Goal: Information Seeking & Learning: Compare options

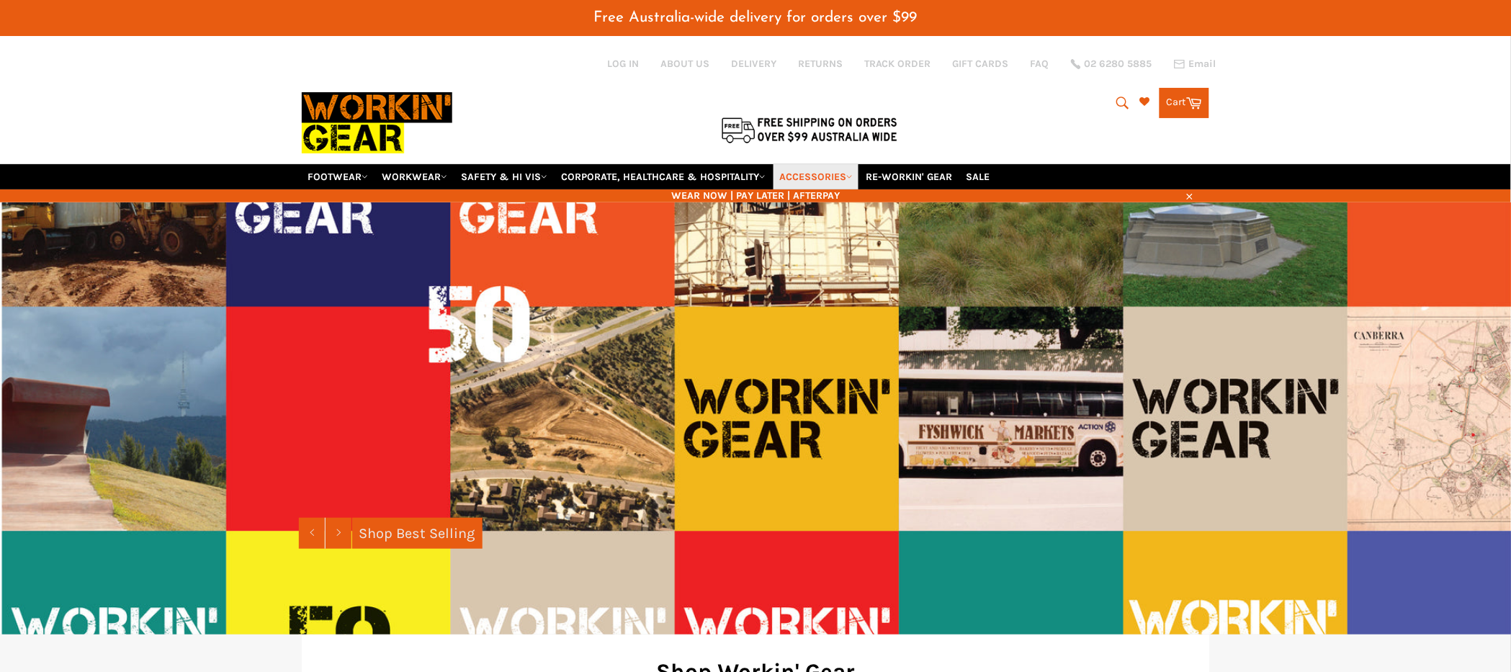
click at [853, 176] on link "ACCESSORIES" at bounding box center [816, 176] width 85 height 25
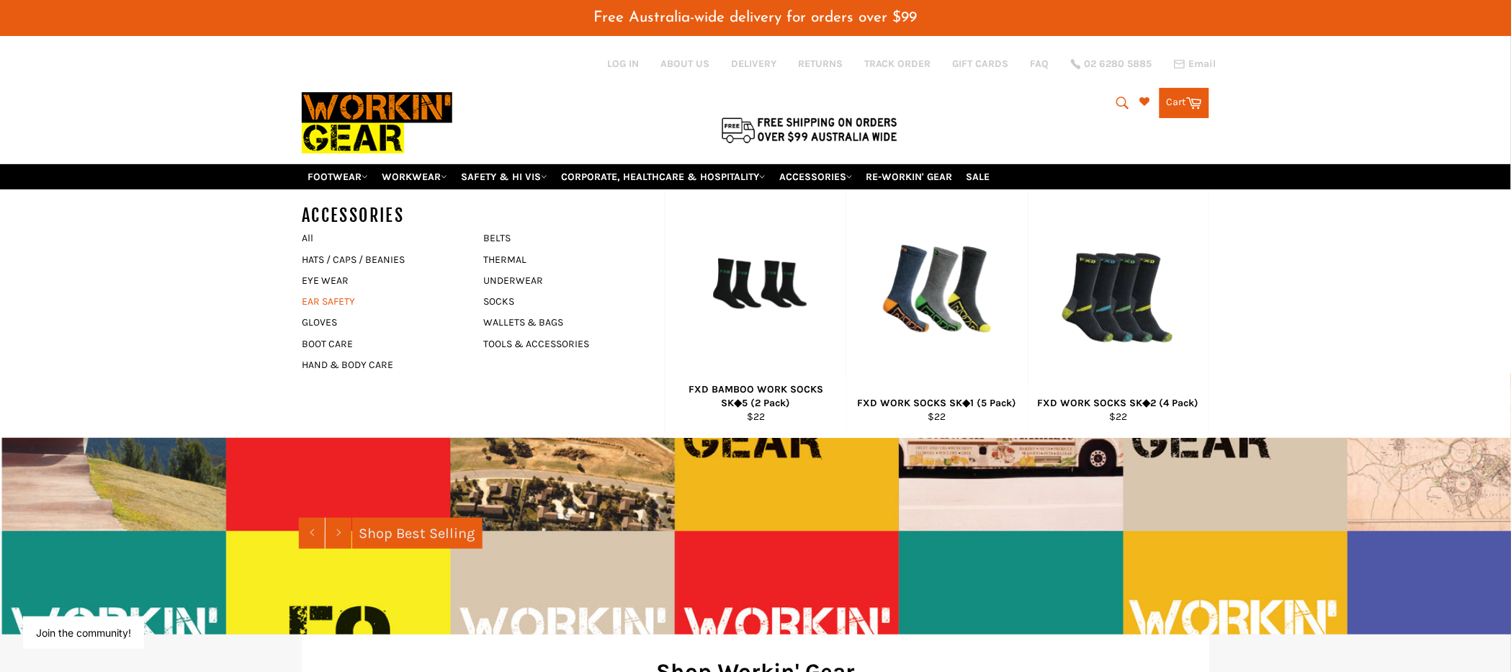
click at [344, 304] on link "EAR SAFETY" at bounding box center [382, 301] width 174 height 21
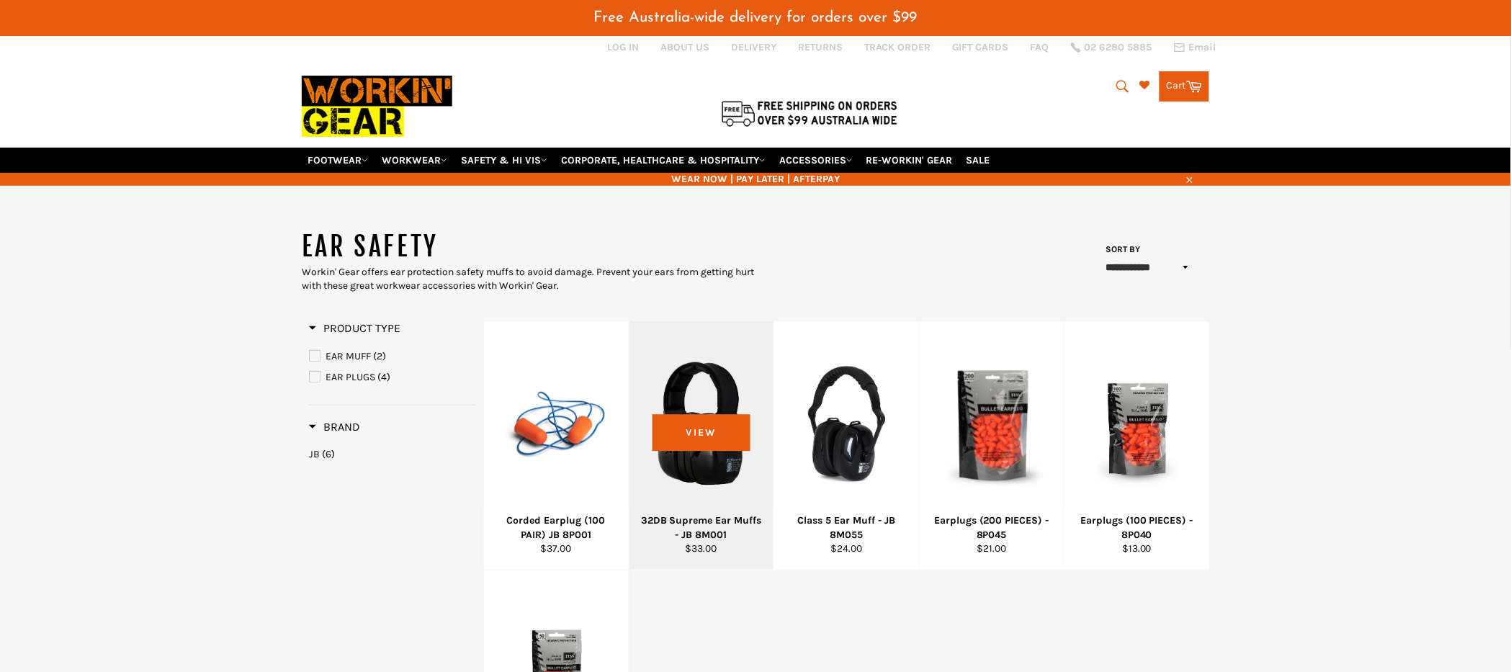
scroll to position [10, 0]
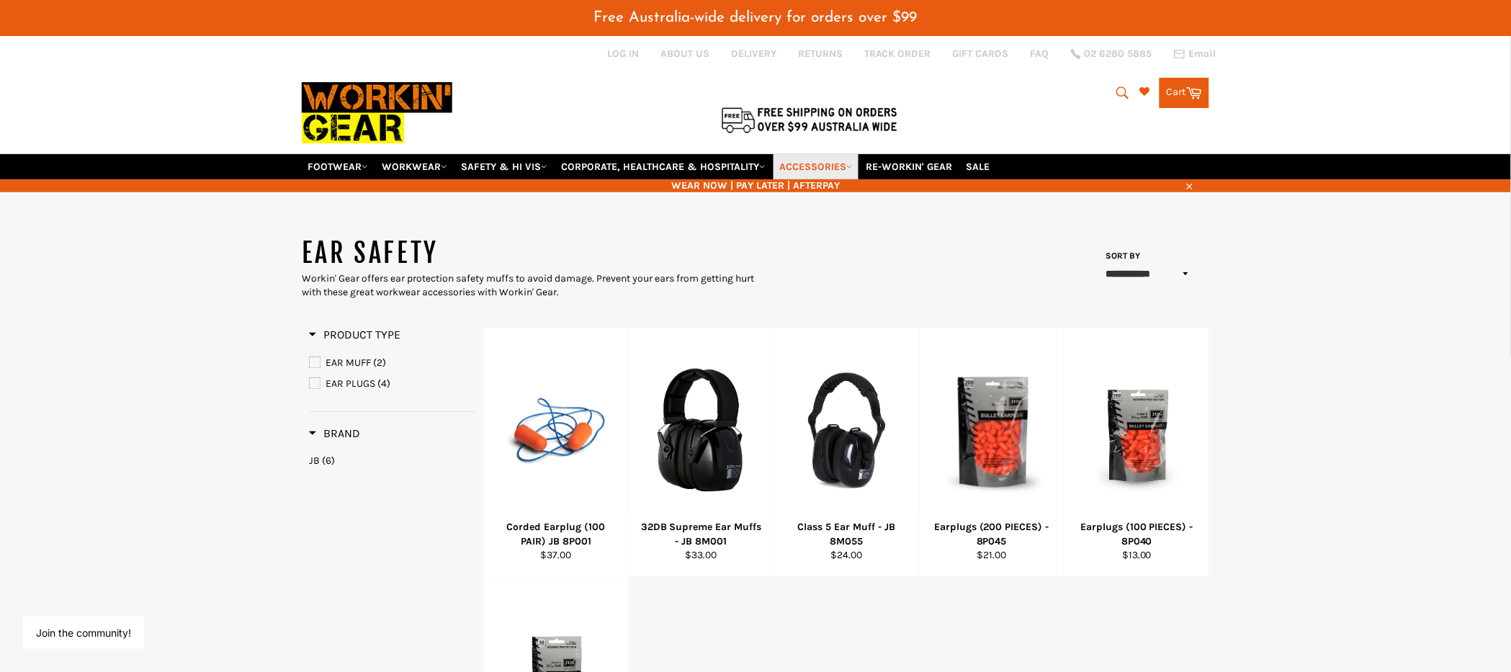
click at [837, 159] on link "ACCESSORIES" at bounding box center [816, 166] width 85 height 25
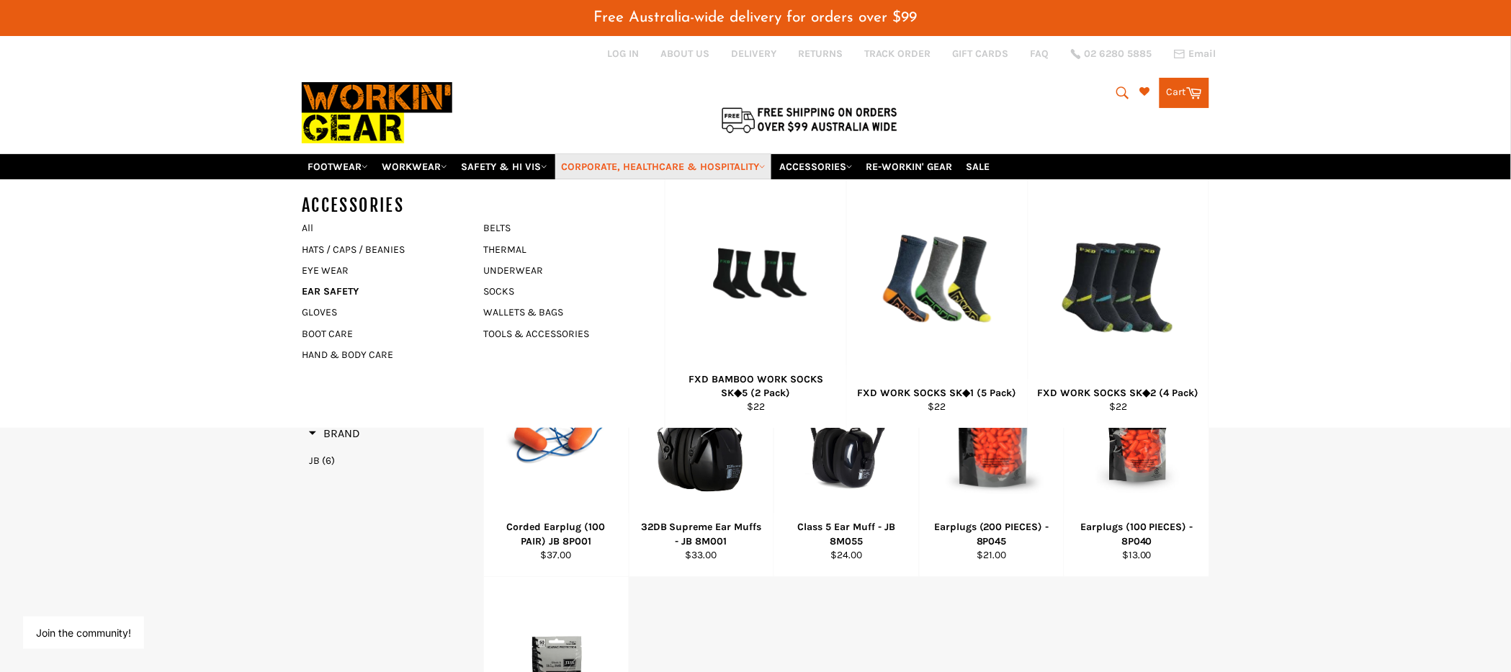
click at [732, 164] on link "CORPORATE, HEALTHCARE & HOSPITALITY" at bounding box center [663, 166] width 216 height 25
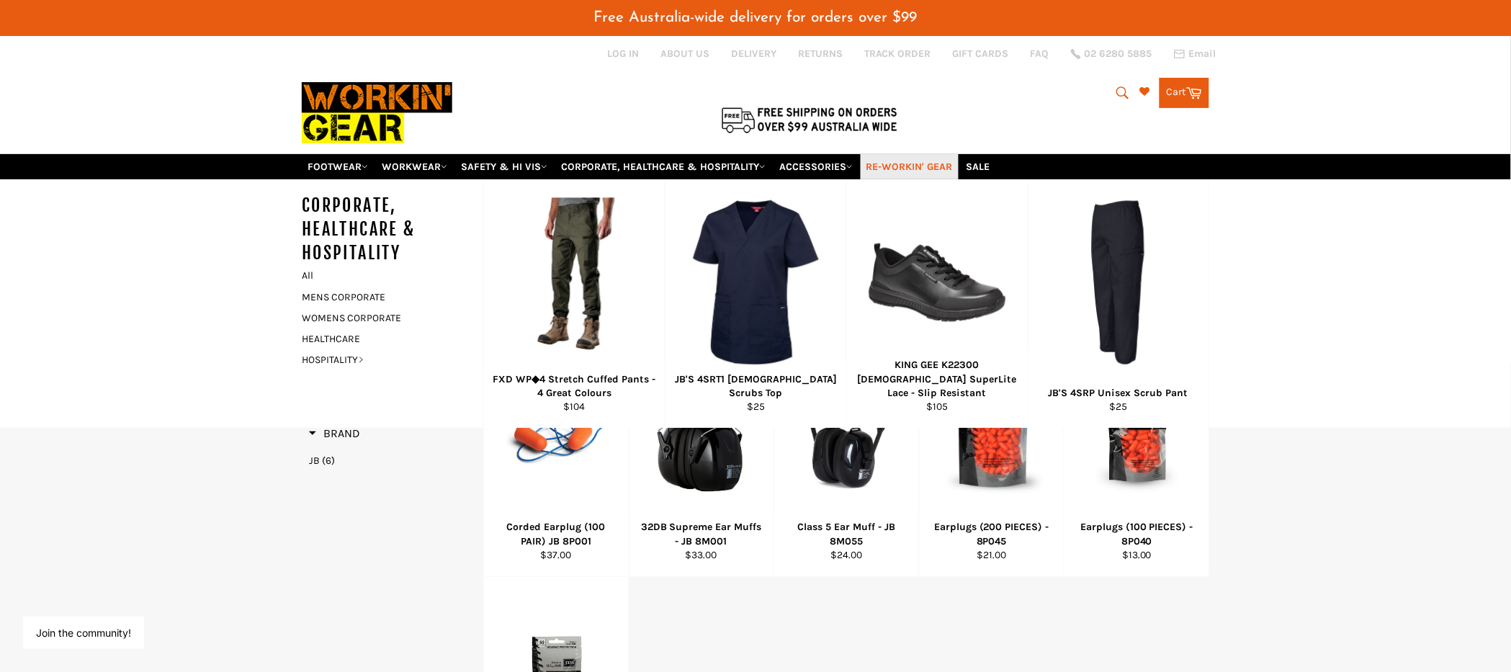
click at [911, 162] on link "RE-WORKIN' GEAR" at bounding box center [910, 166] width 98 height 25
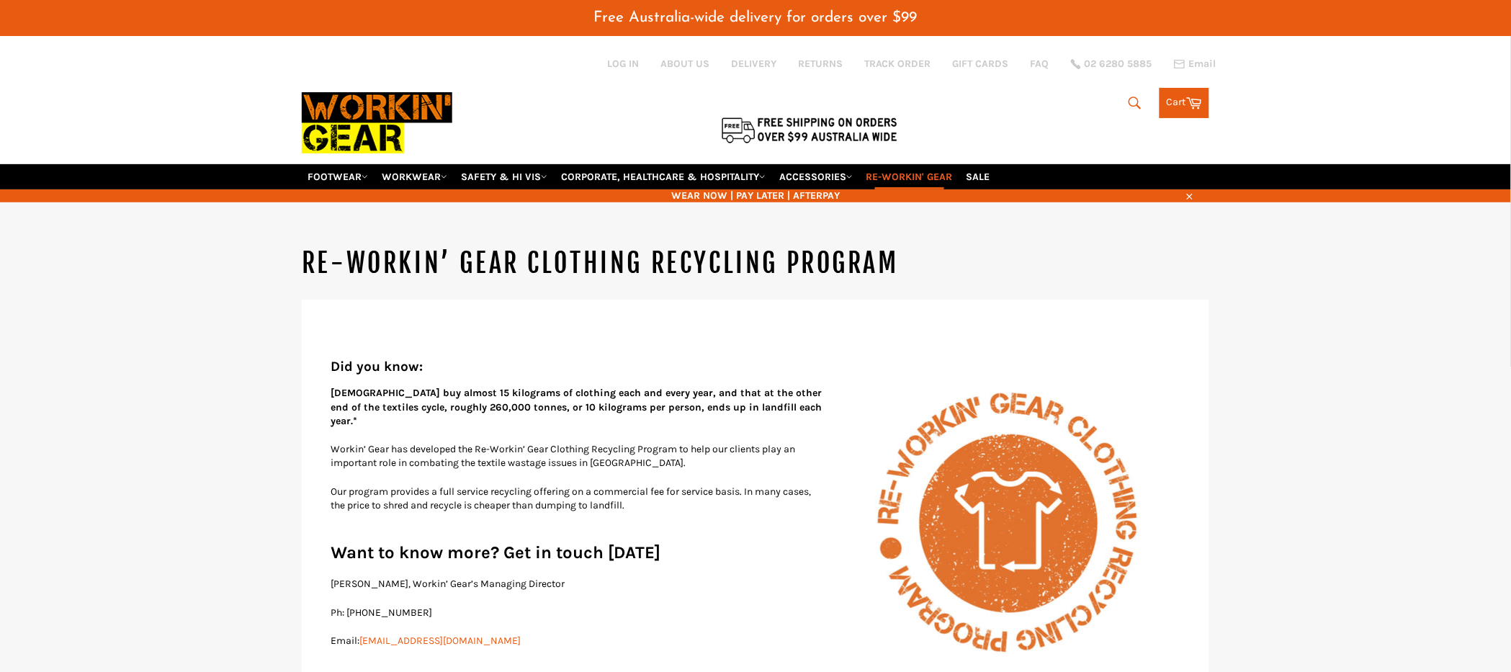
click at [813, 143] on img at bounding box center [810, 130] width 180 height 30
click at [818, 170] on link "ACCESSORIES" at bounding box center [816, 176] width 85 height 25
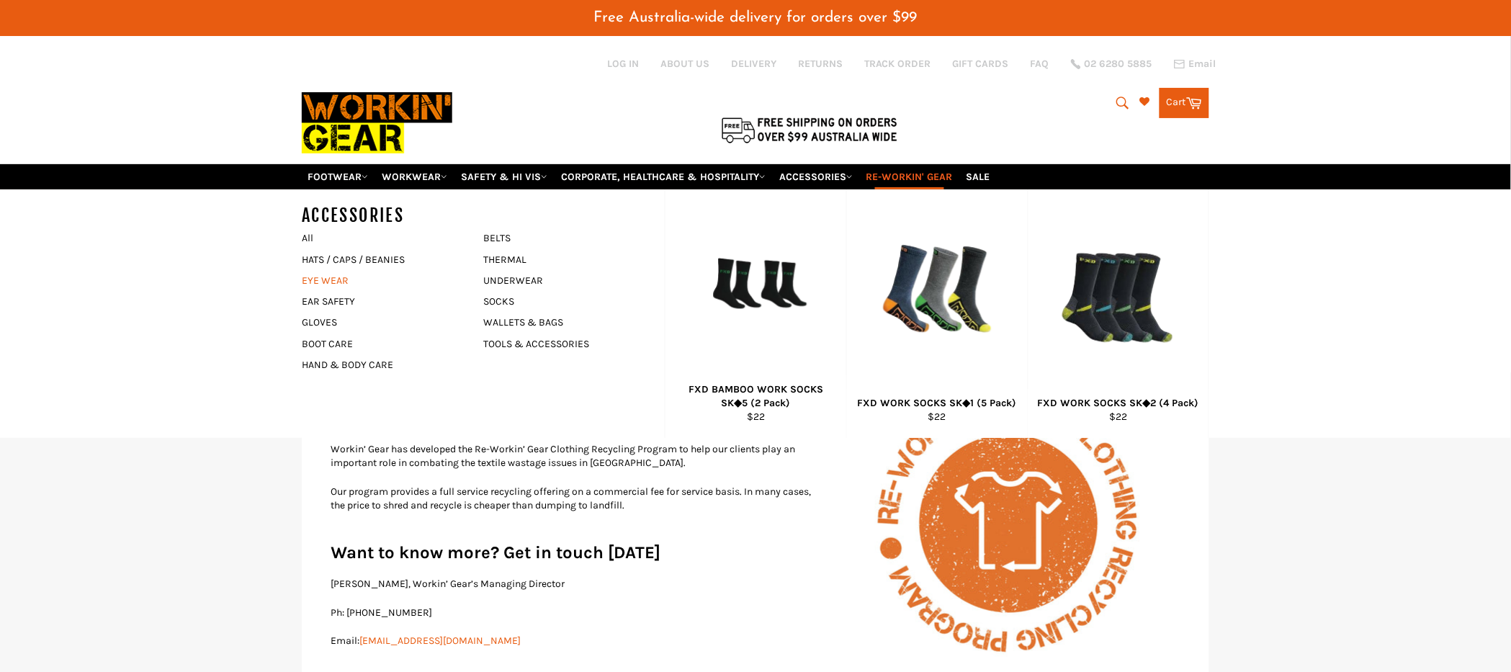
click at [339, 281] on link "EYE WEAR" at bounding box center [382, 280] width 174 height 21
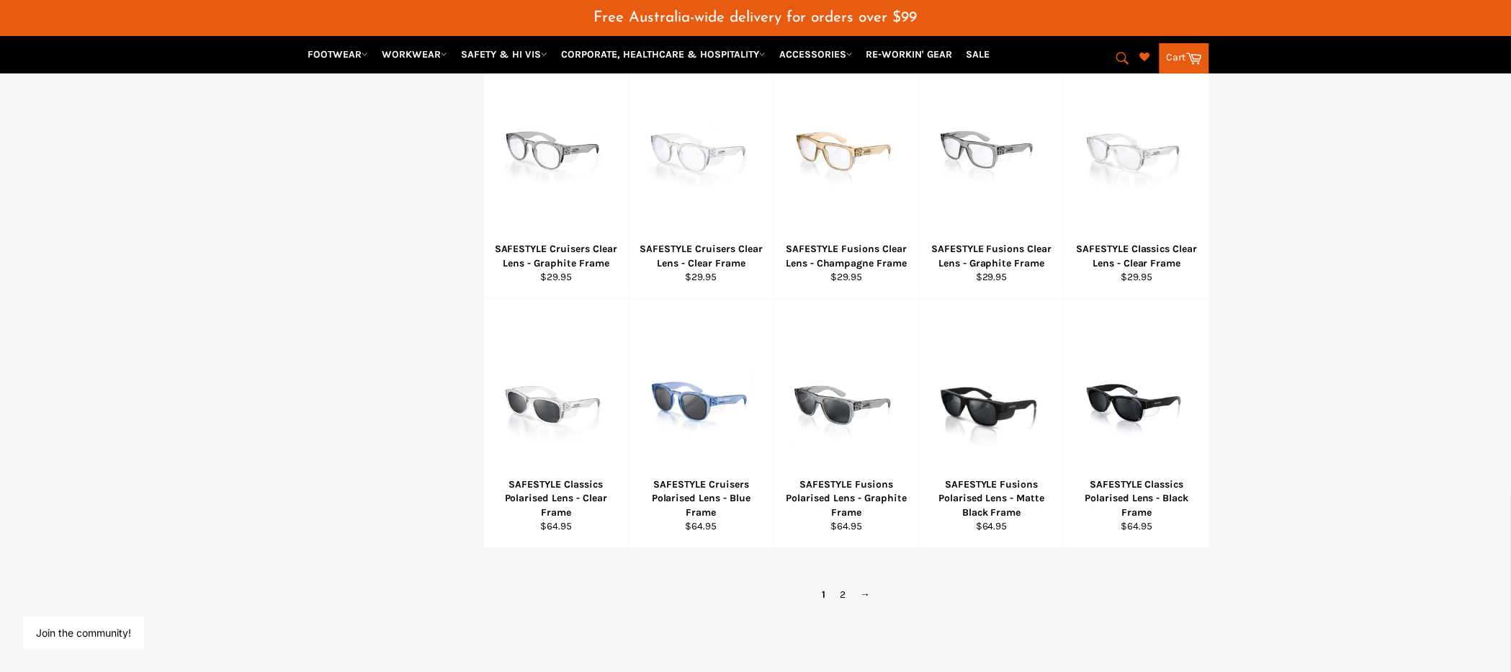
scroll to position [782, 0]
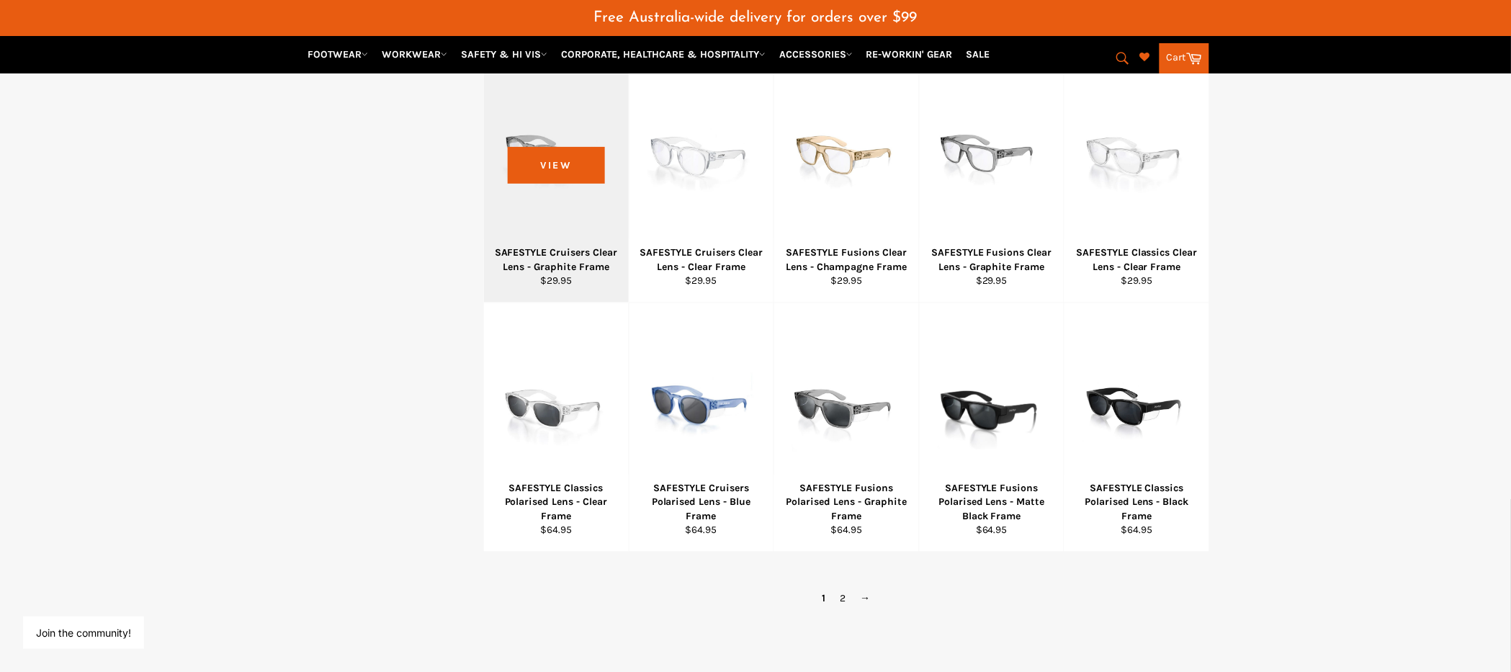
click at [571, 172] on div at bounding box center [556, 156] width 109 height 169
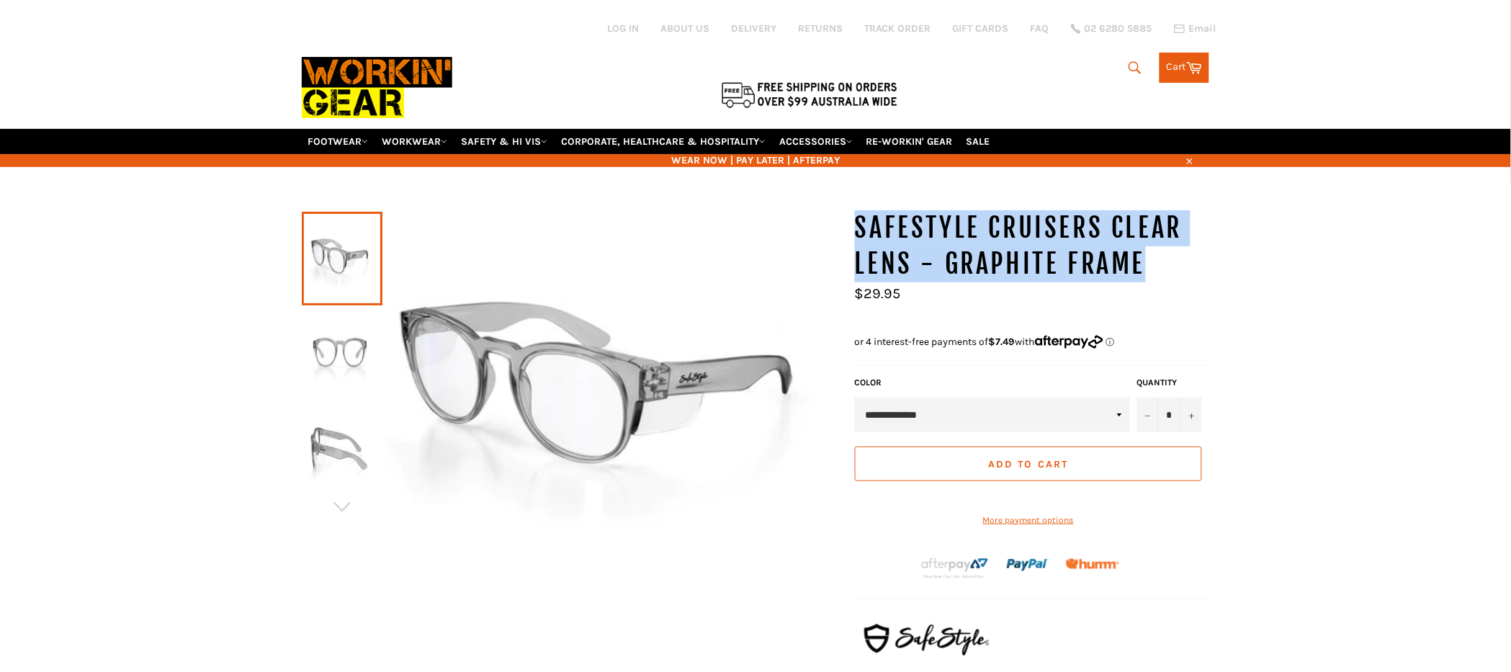
drag, startPoint x: 1151, startPoint y: 259, endPoint x: 849, endPoint y: 215, distance: 305.1
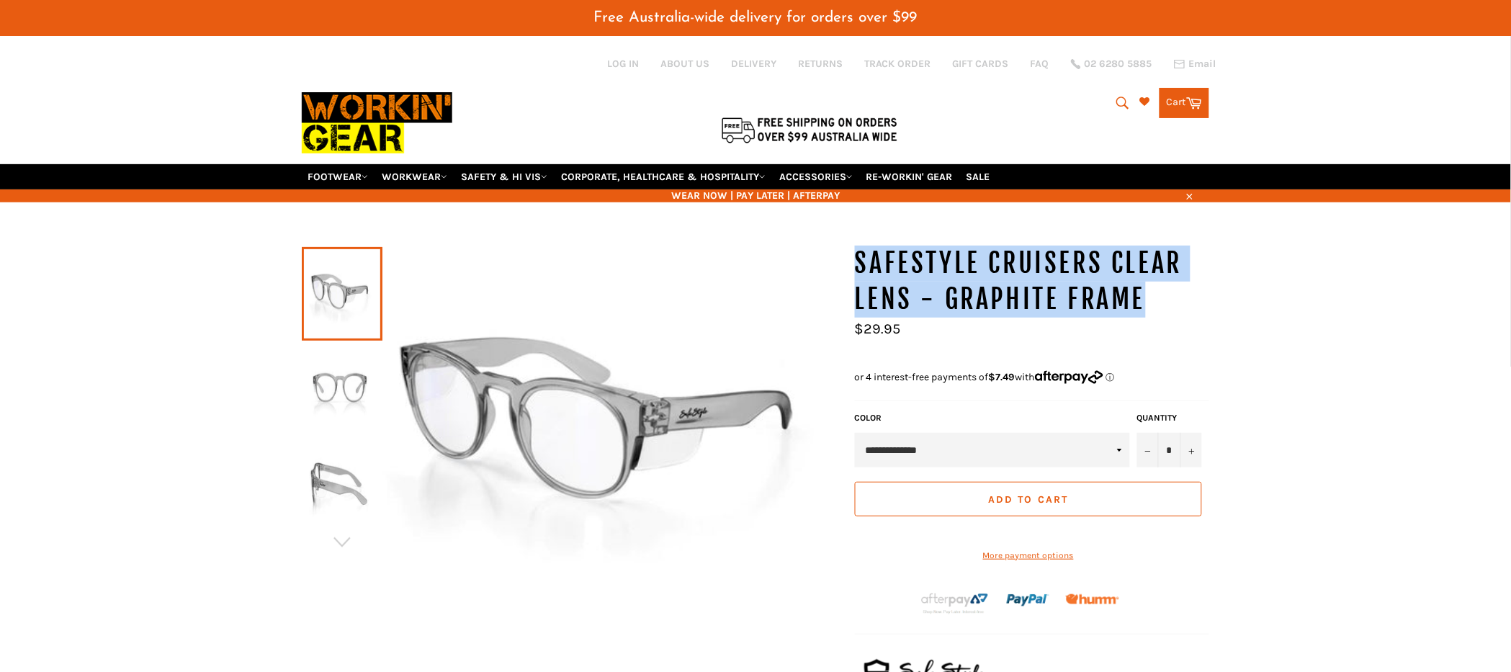
copy h1 "SAFESTYLE Cruisers Clear Lens - Graphite Frame"
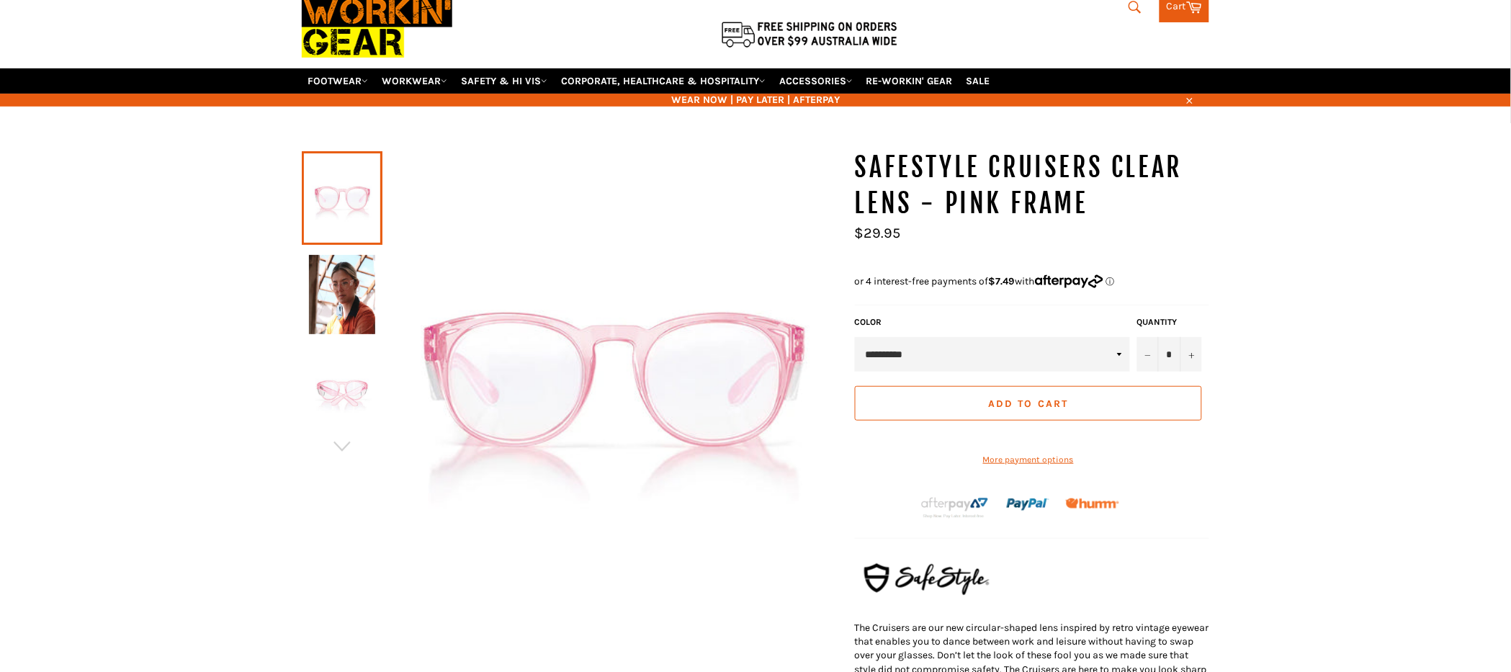
scroll to position [87, 0]
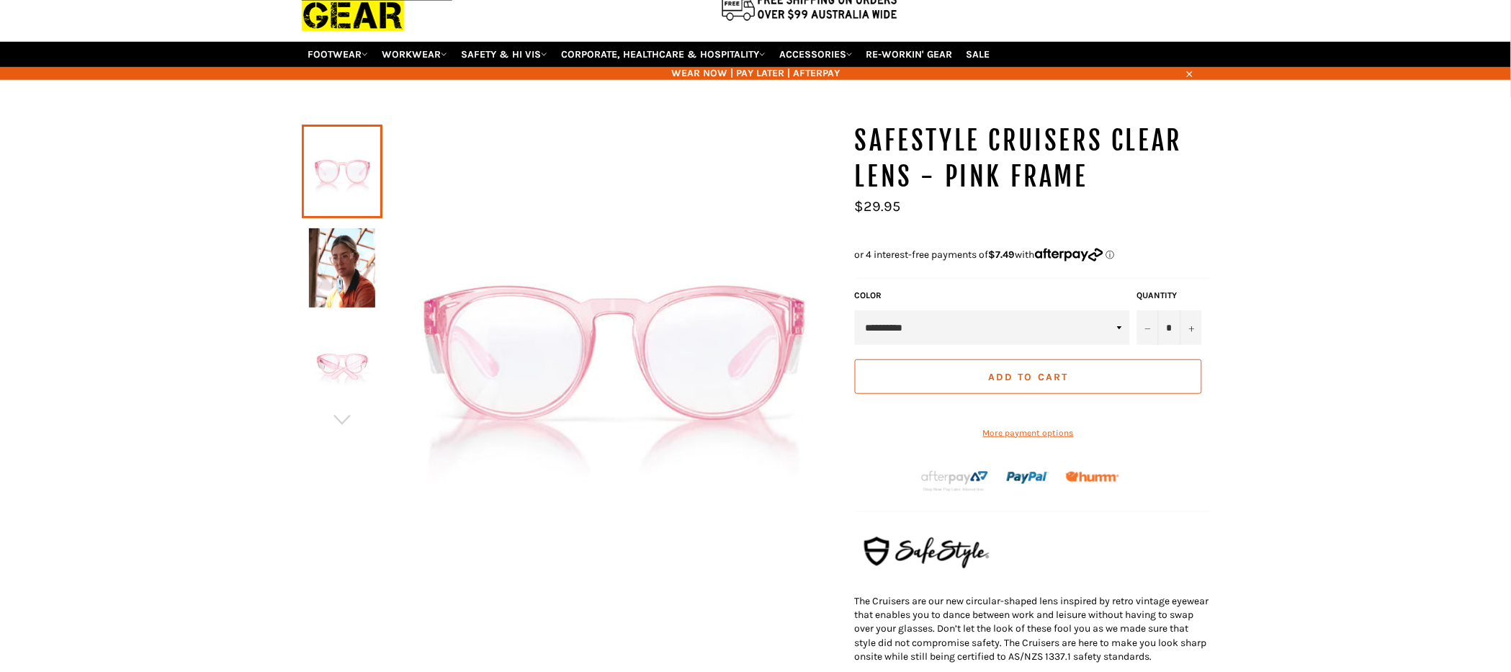
click at [348, 277] on img at bounding box center [342, 267] width 66 height 79
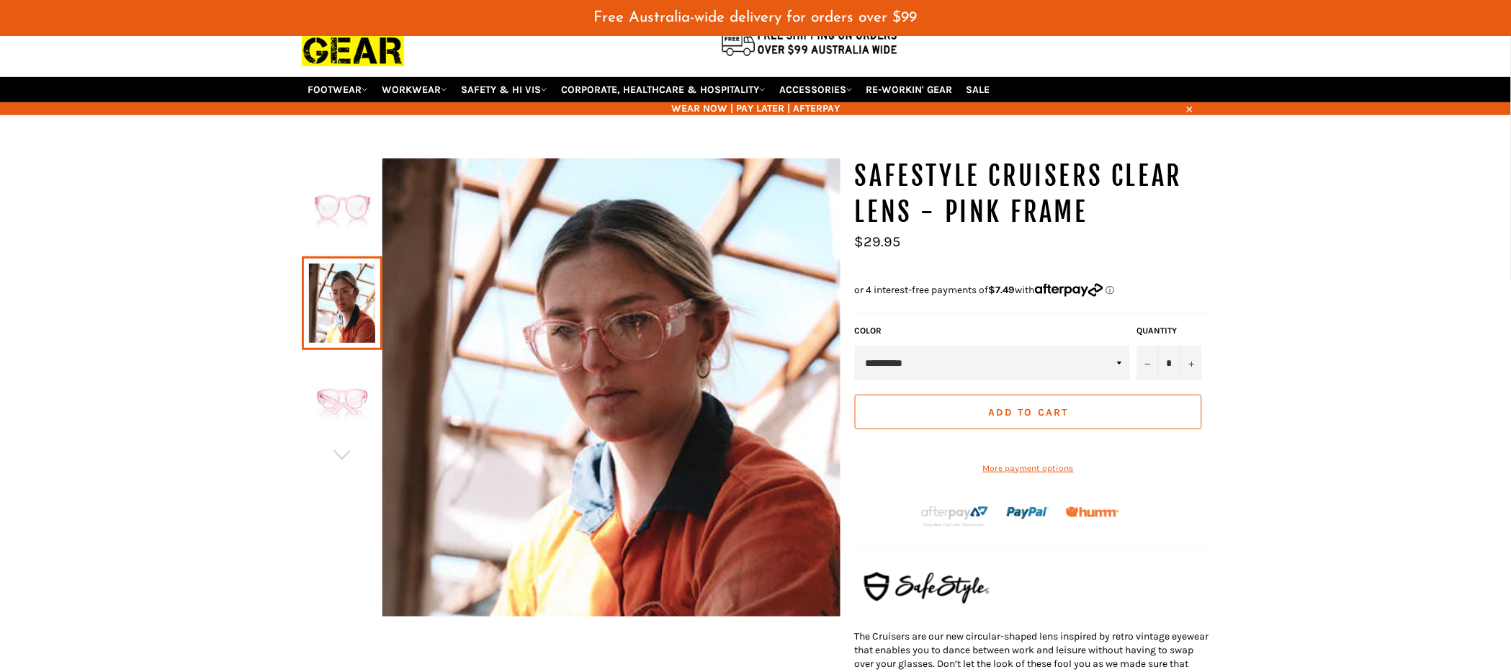
scroll to position [122, 0]
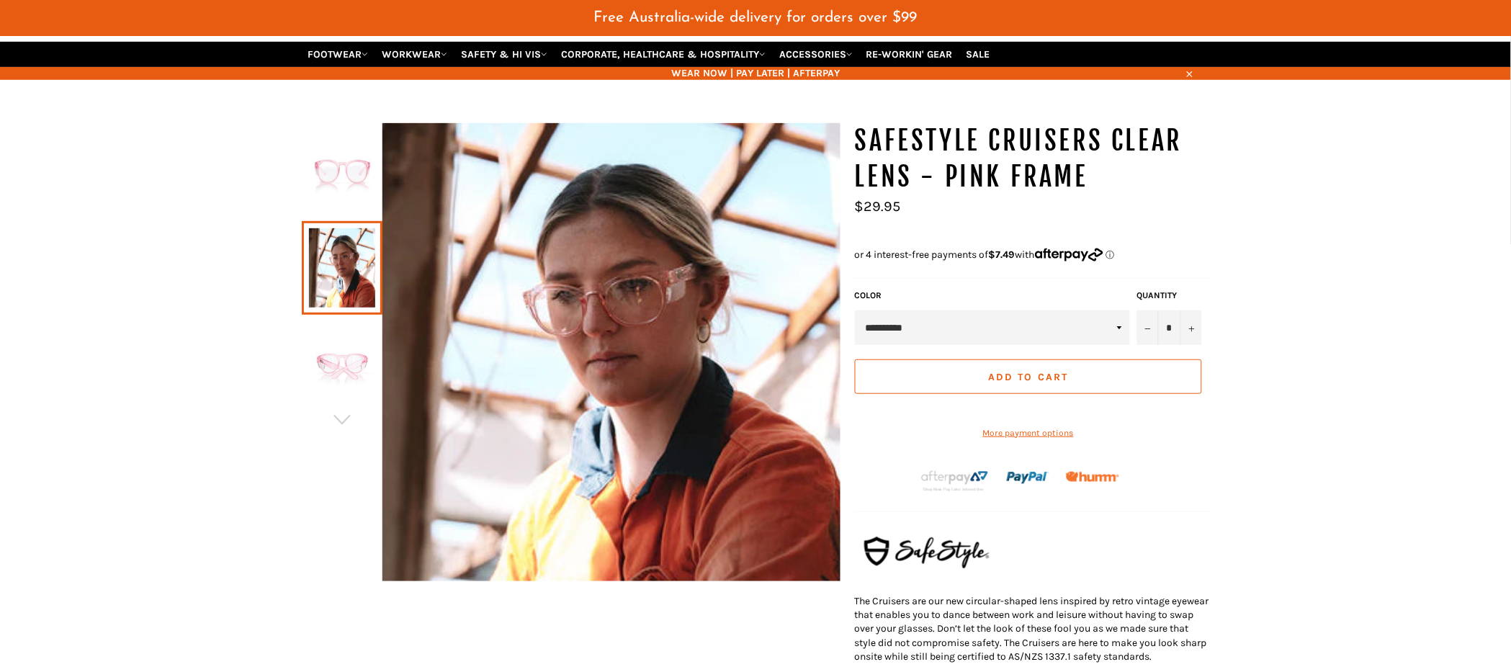
click at [348, 371] on img at bounding box center [342, 364] width 66 height 79
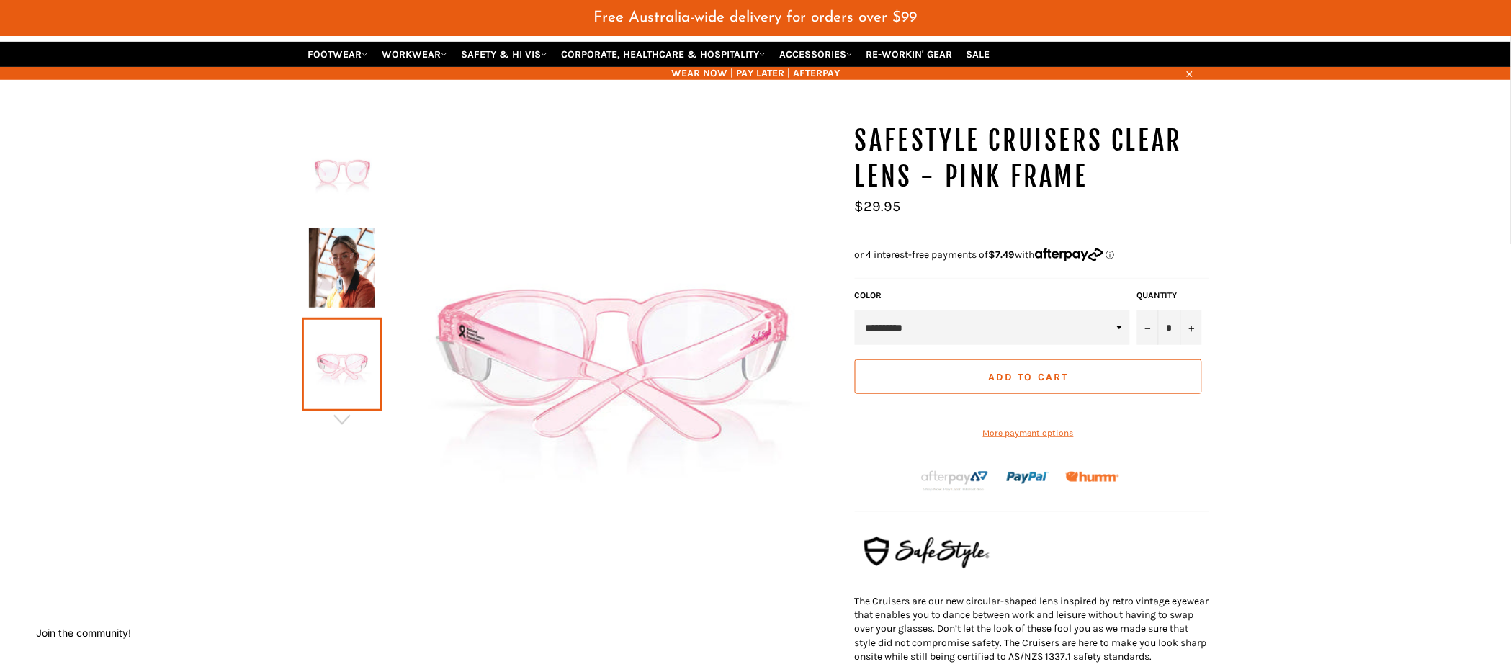
scroll to position [125, 0]
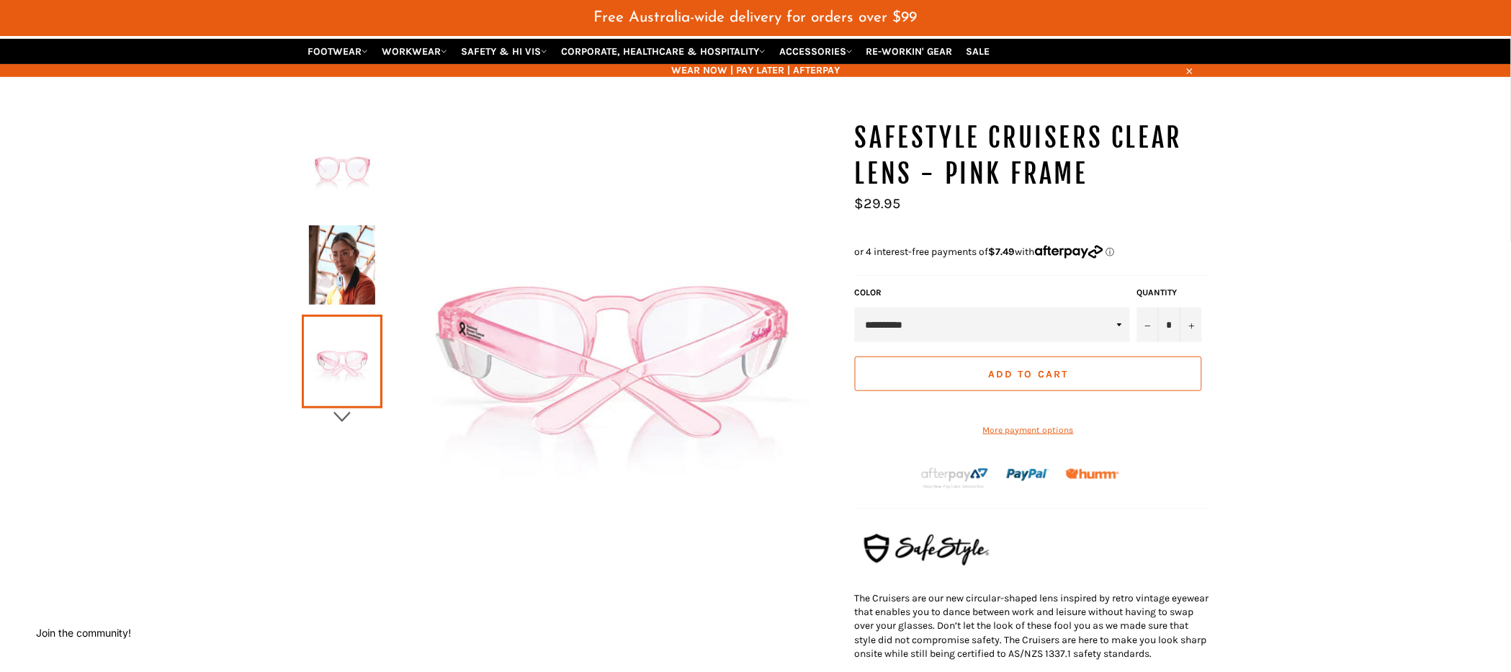
click at [347, 410] on icon "button" at bounding box center [342, 417] width 22 height 22
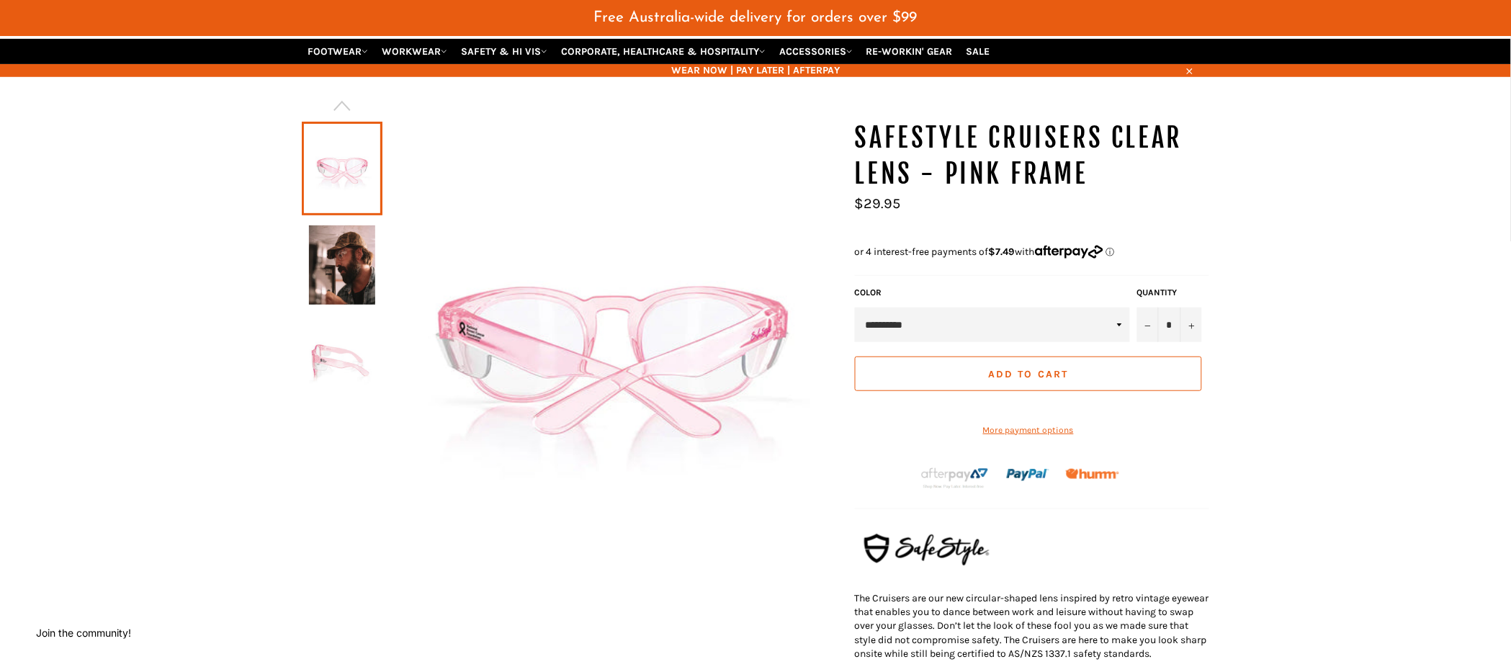
click at [347, 280] on img at bounding box center [342, 264] width 66 height 79
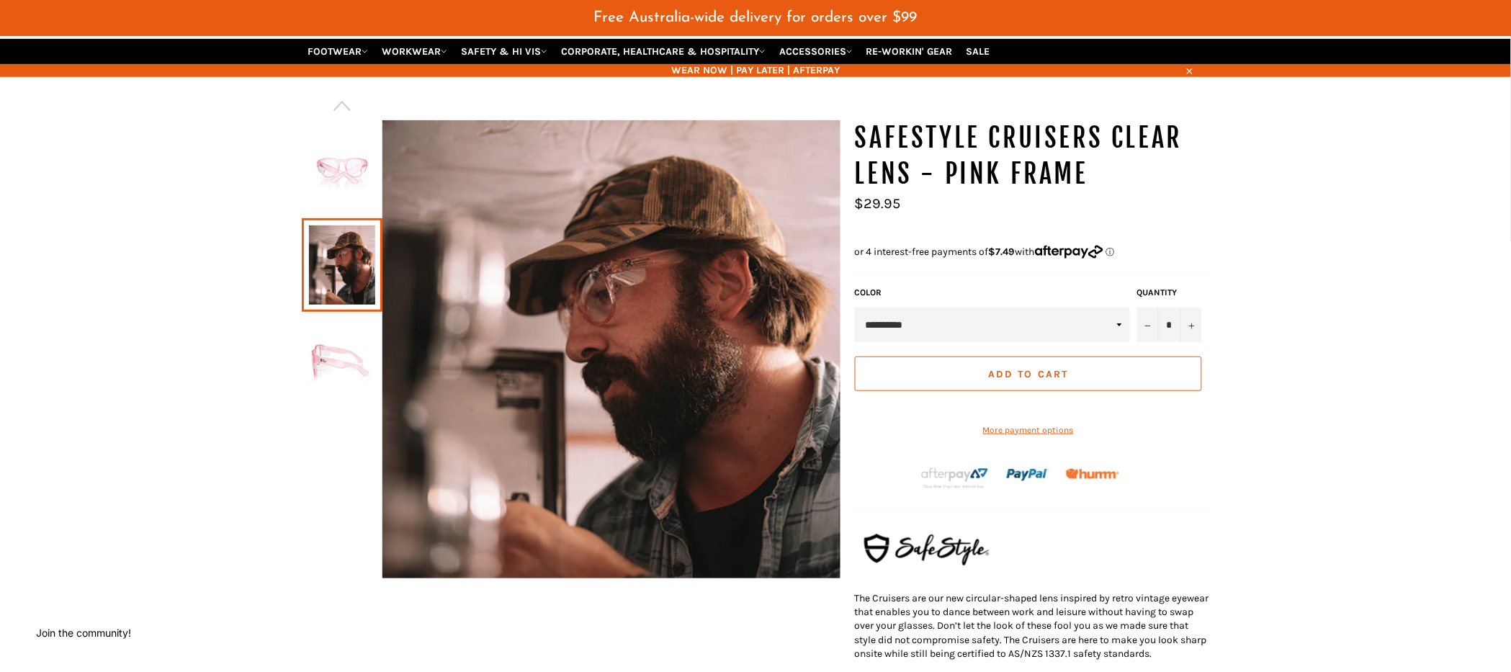
click at [348, 361] on img at bounding box center [342, 361] width 66 height 79
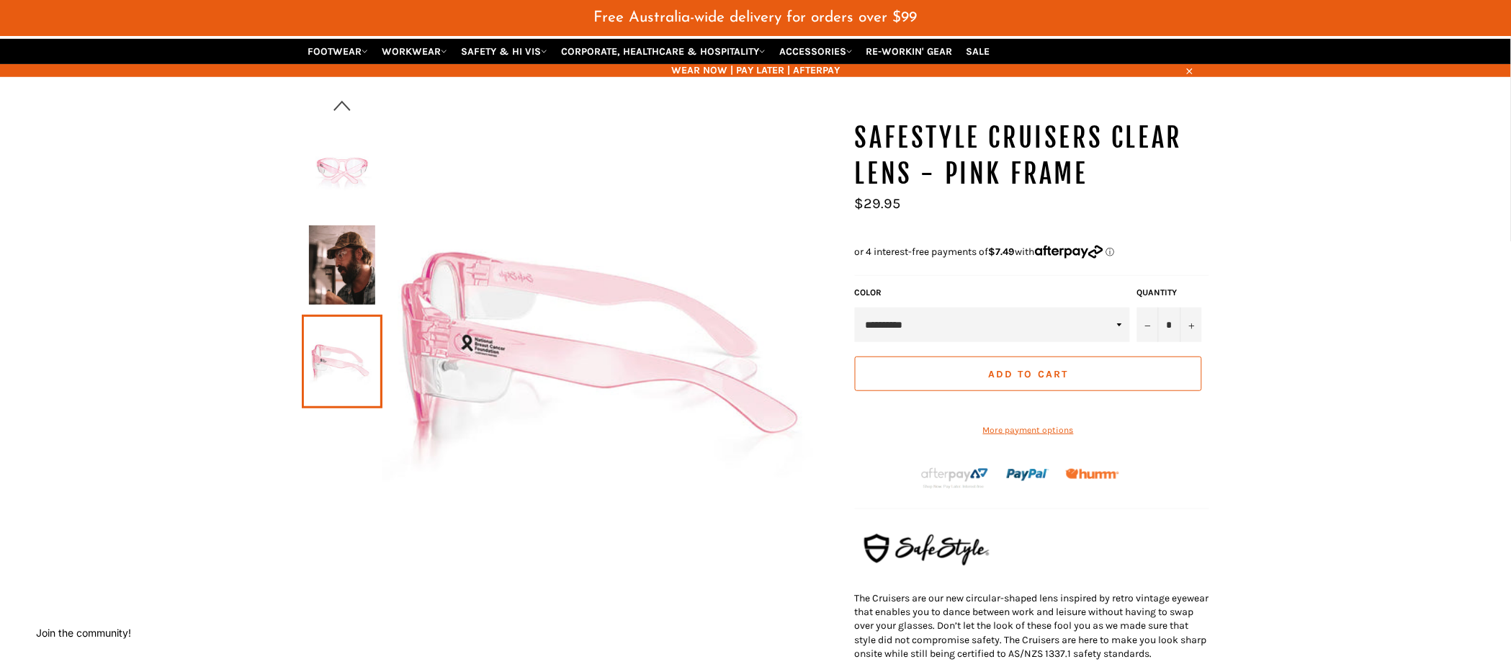
click at [343, 112] on icon "button" at bounding box center [342, 106] width 22 height 22
click at [341, 179] on img at bounding box center [342, 168] width 66 height 79
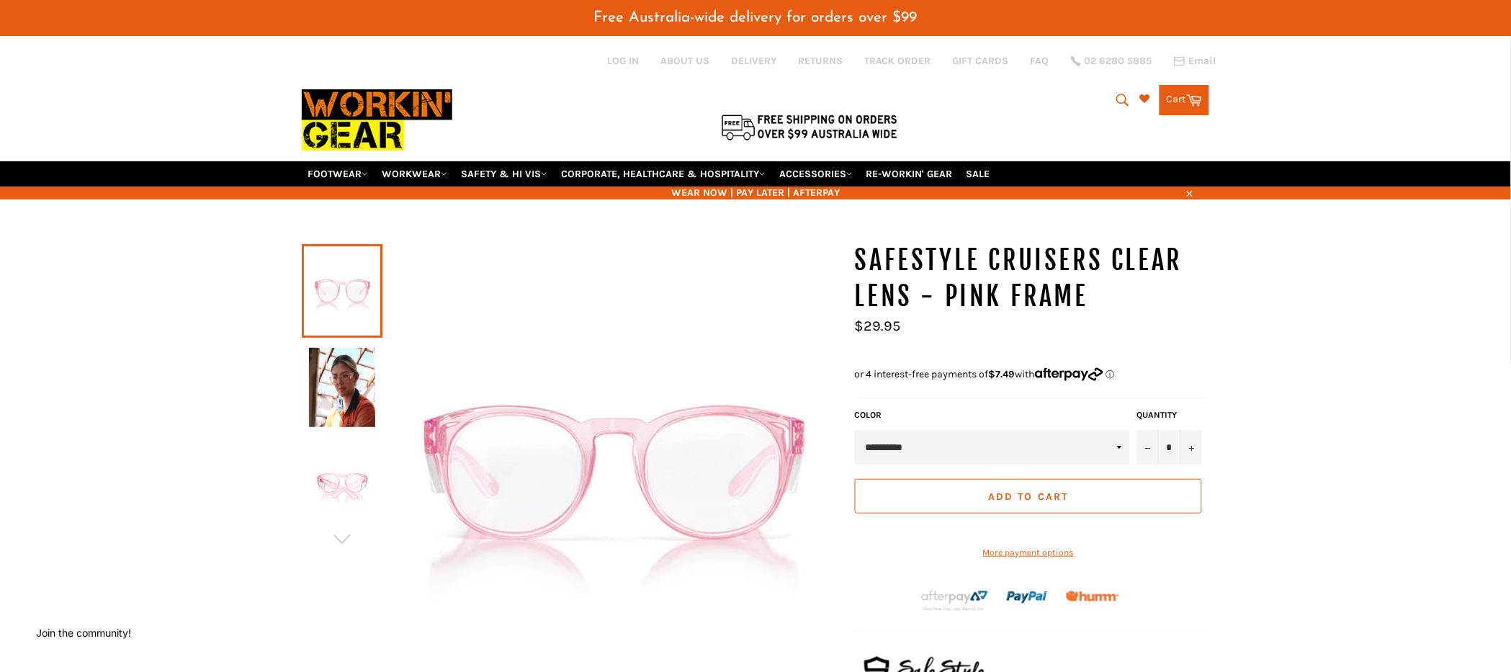
scroll to position [0, 0]
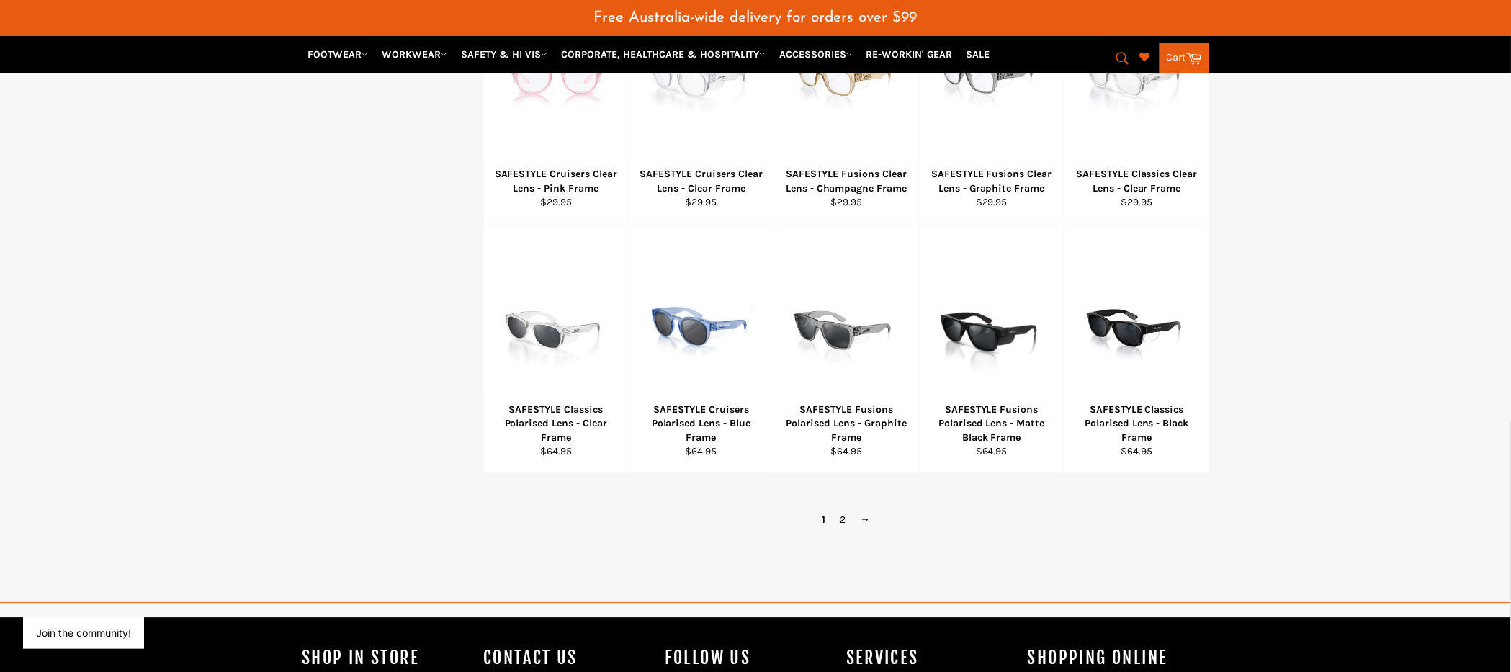
scroll to position [916, 0]
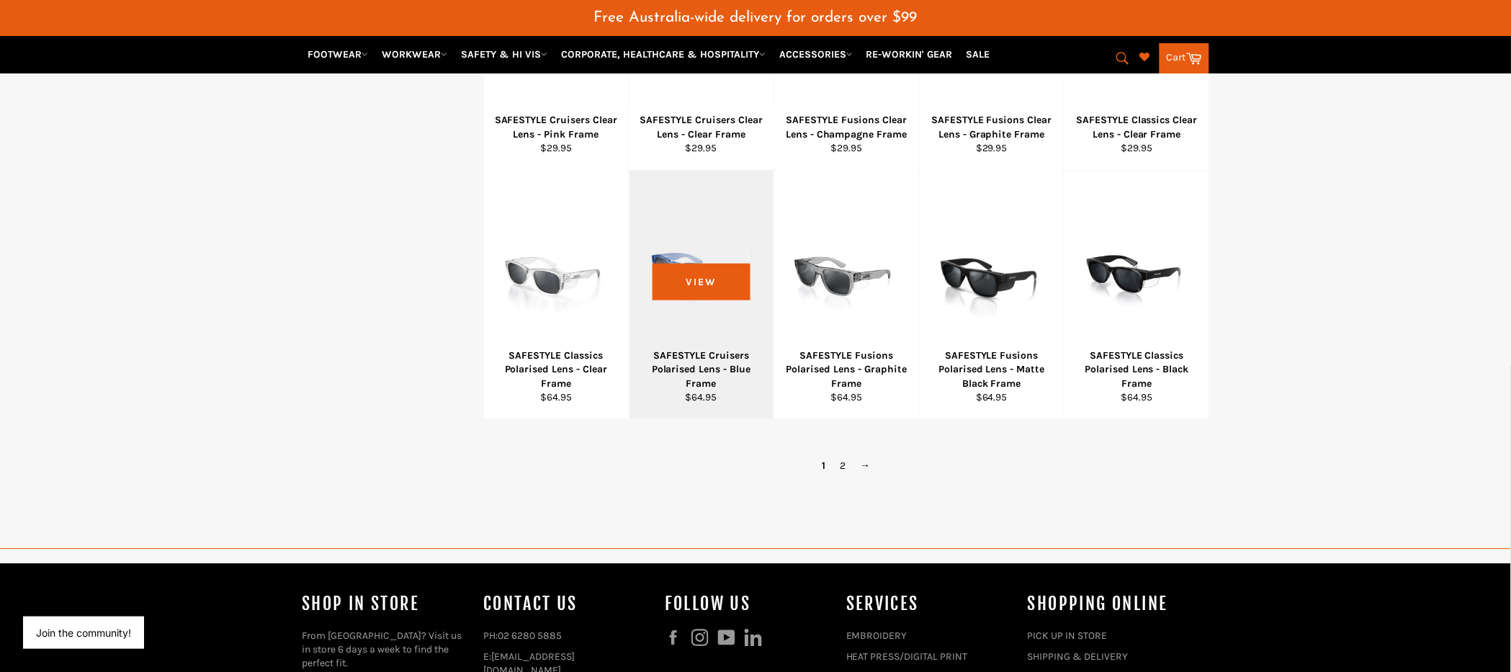
click at [697, 280] on div at bounding box center [702, 272] width 109 height 169
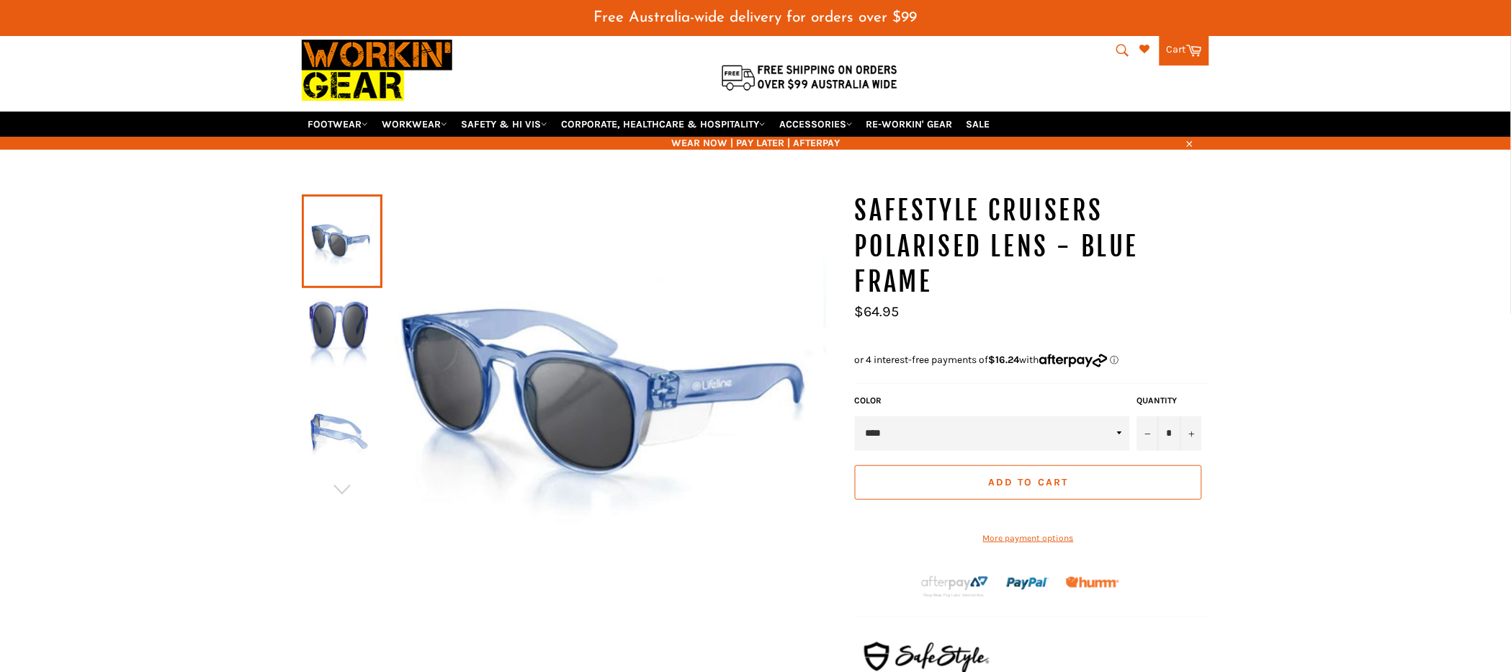
scroll to position [69, 0]
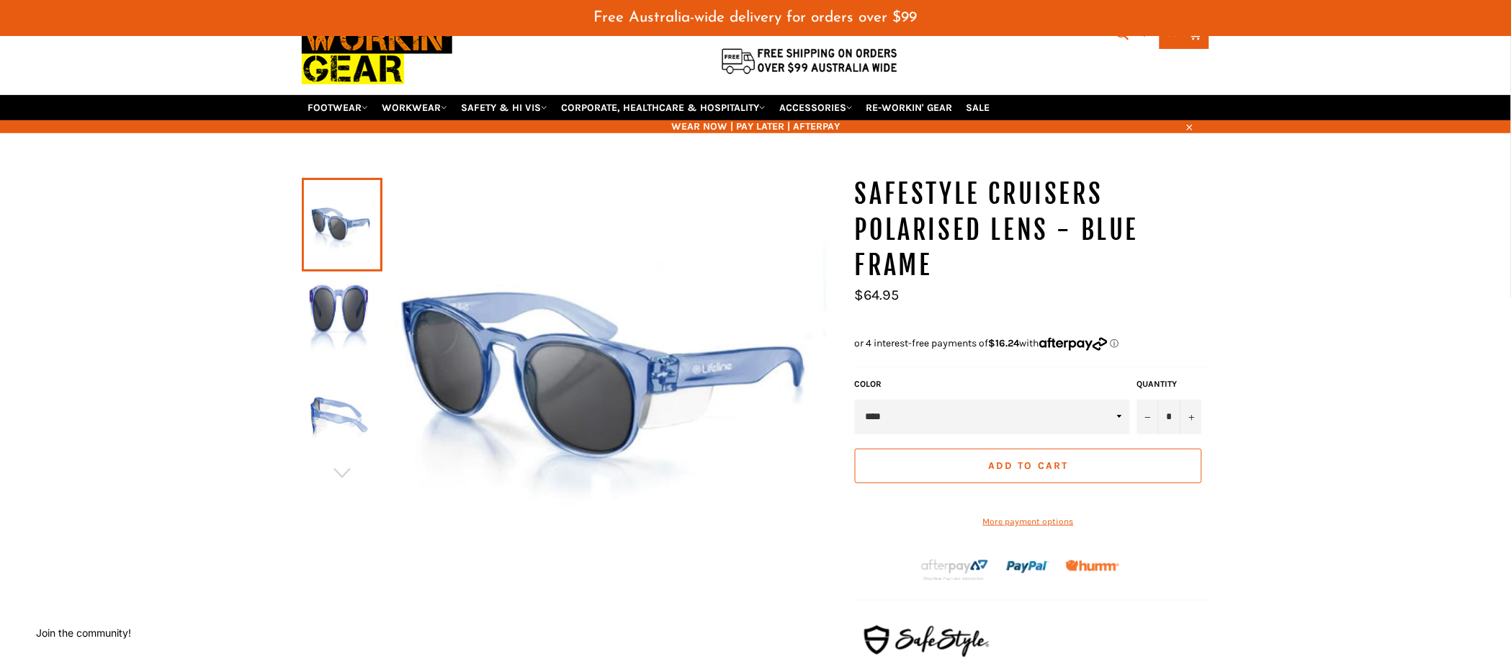
click at [332, 295] on img at bounding box center [342, 321] width 66 height 79
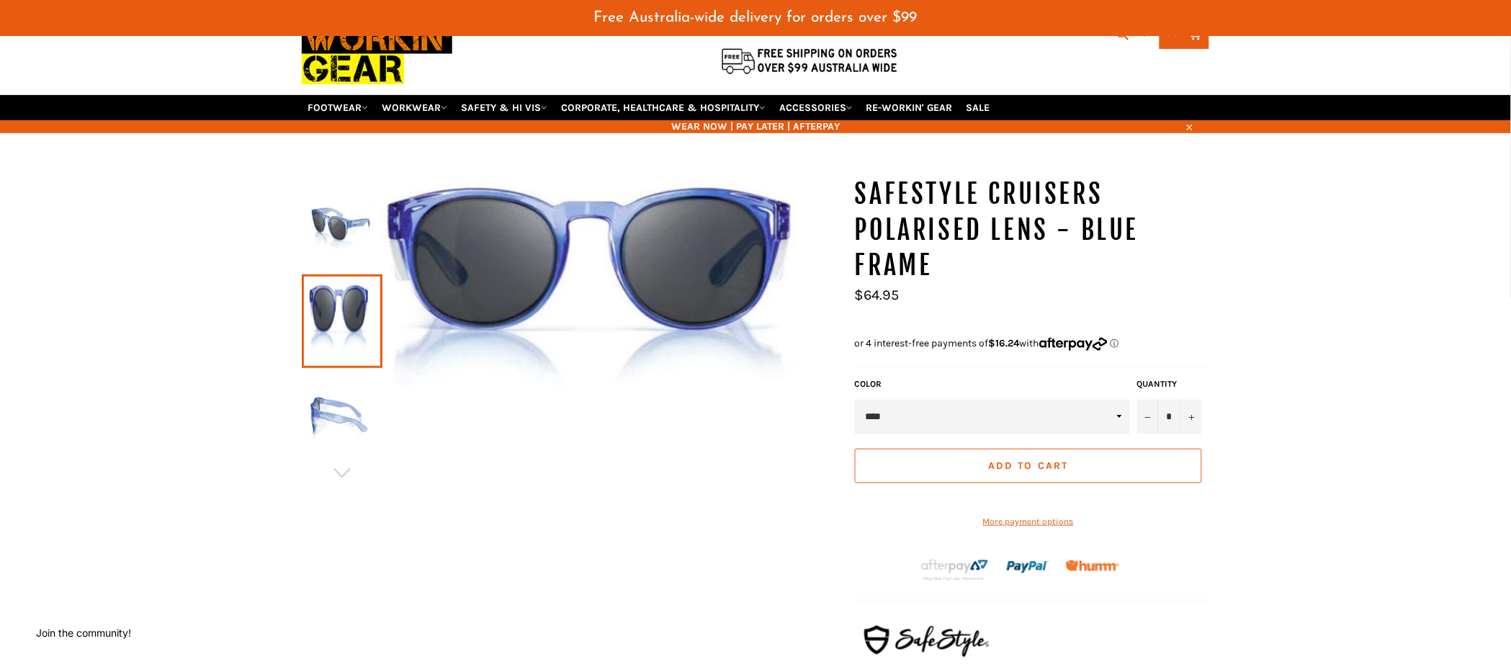
click at [344, 417] on img at bounding box center [342, 417] width 66 height 79
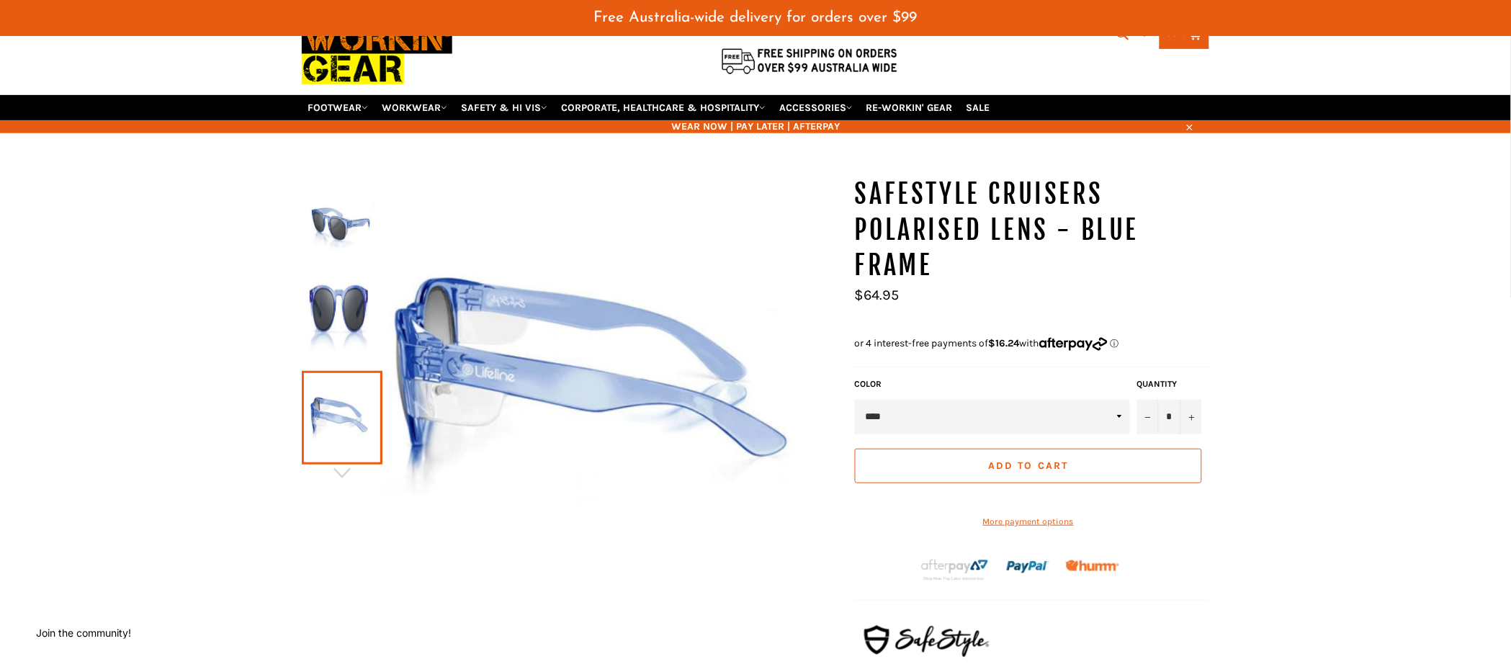
click at [339, 231] on img at bounding box center [342, 224] width 66 height 79
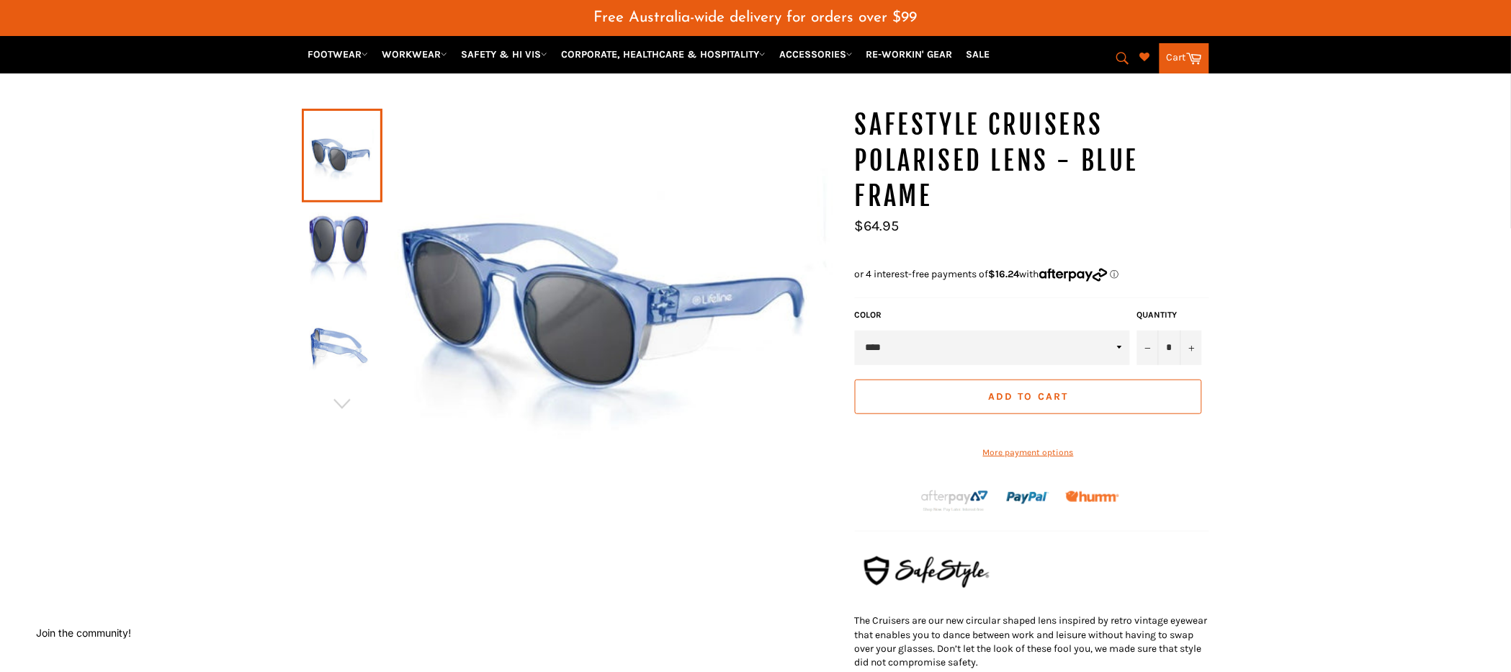
scroll to position [126, 0]
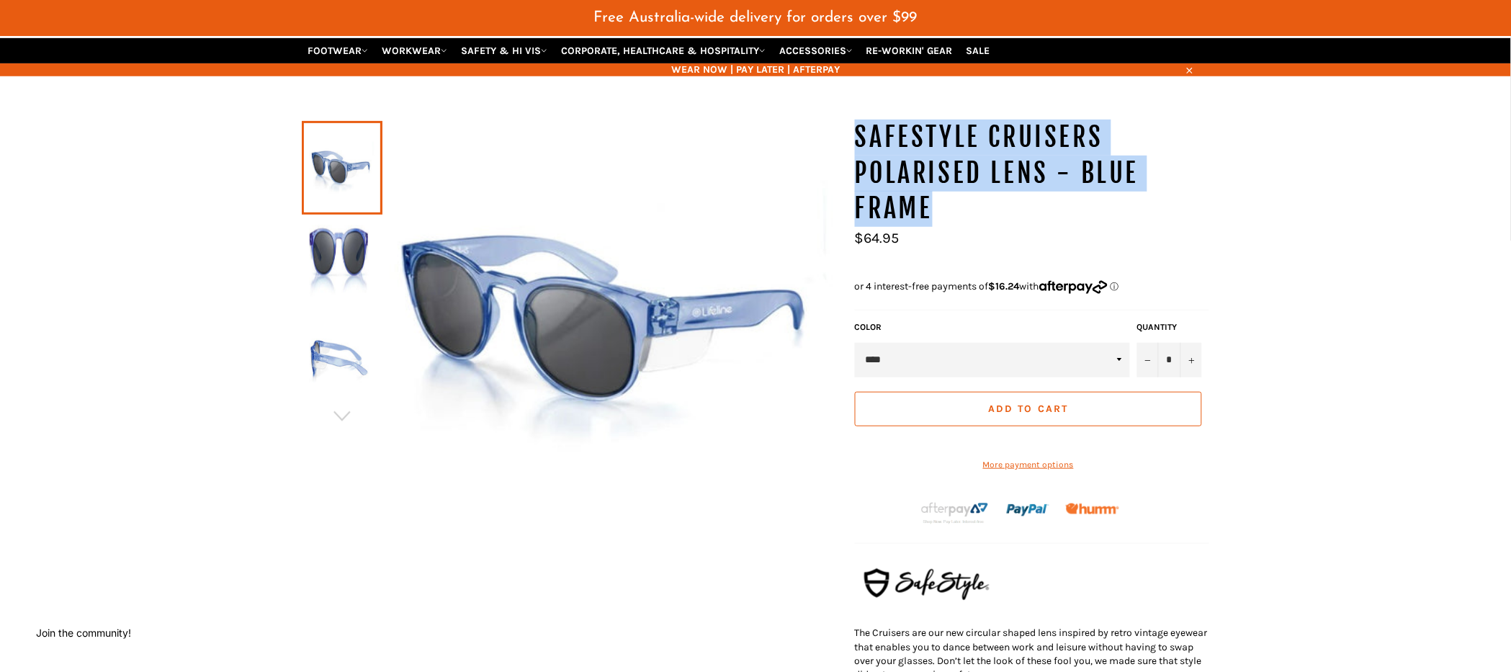
drag, startPoint x: 931, startPoint y: 200, endPoint x: 860, endPoint y: 139, distance: 93.5
click at [860, 139] on h1 "SAFESTYLE Cruisers Polarised Lens - Blue Frame" at bounding box center [1032, 173] width 354 height 107
copy h1 "SAFESTYLE Cruisers Polarised Lens - Blue Frame"
